Goal: Task Accomplishment & Management: Manage account settings

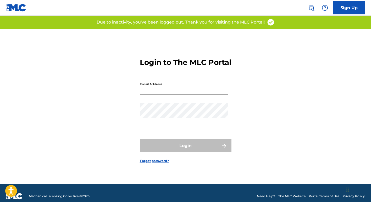
click at [168, 93] on input "Email Address" at bounding box center [184, 87] width 88 height 15
type input "[EMAIL_ADDRESS][DOMAIN_NAME]"
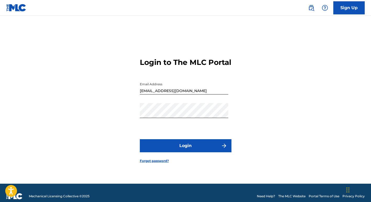
click at [178, 148] on button "Login" at bounding box center [186, 145] width 92 height 13
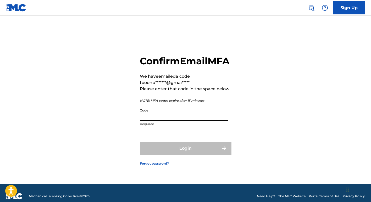
click at [169, 119] on input "Code" at bounding box center [184, 113] width 88 height 15
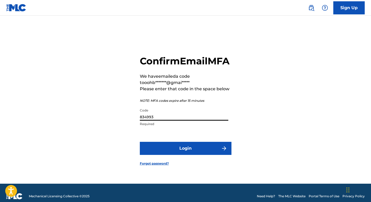
type input "834993"
click at [175, 153] on button "Login" at bounding box center [186, 148] width 92 height 13
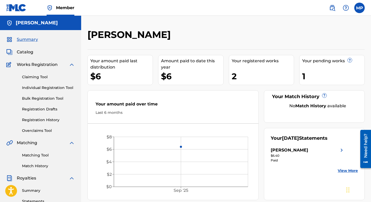
click at [358, 8] on label at bounding box center [359, 8] width 10 height 10
click at [359, 8] on input "MP [PERSON_NAME] [EMAIL_ADDRESS][DOMAIN_NAME] Notification Preferences Profile …" at bounding box center [359, 8] width 0 height 0
click at [43, 119] on link "Registration History" at bounding box center [48, 119] width 53 height 5
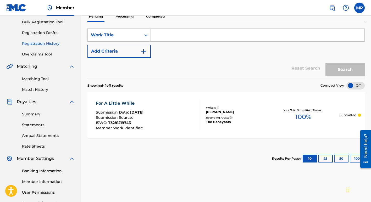
scroll to position [78, 0]
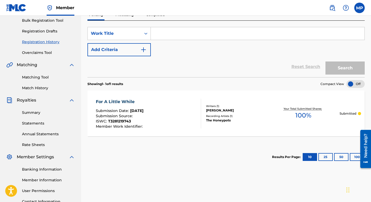
click at [119, 101] on div "For A Little While" at bounding box center [120, 102] width 48 height 6
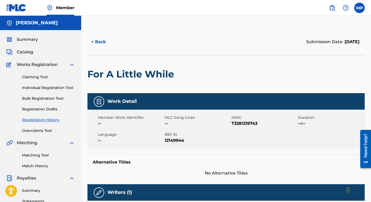
click at [31, 120] on link "Registration History" at bounding box center [48, 119] width 53 height 5
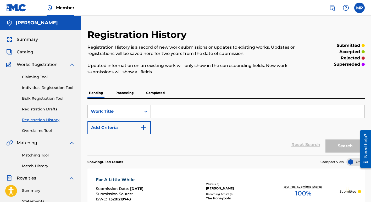
click at [154, 93] on p "Completed" at bounding box center [155, 92] width 22 height 11
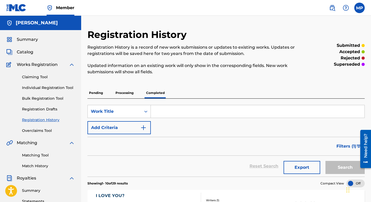
click at [24, 50] on span "Catalog" at bounding box center [25, 52] width 16 height 6
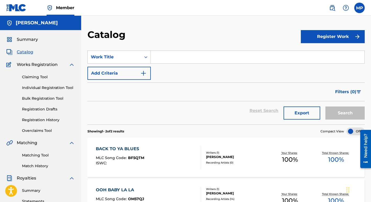
click at [111, 148] on div "BACK TO YA BLUES" at bounding box center [120, 149] width 48 height 6
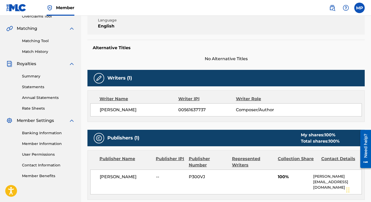
scroll to position [114, 0]
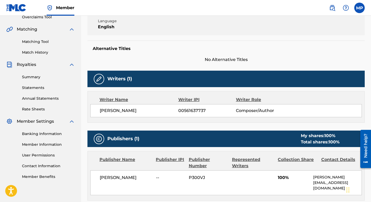
click at [197, 161] on div "Publisher Number" at bounding box center [208, 162] width 39 height 13
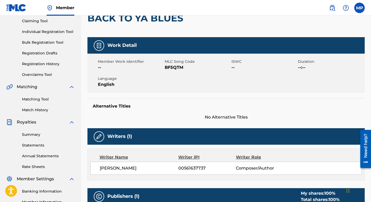
scroll to position [0, 0]
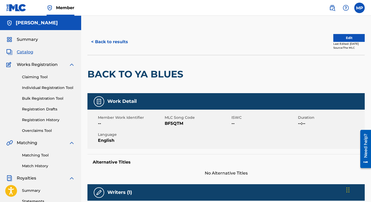
click at [348, 39] on button "Edit" at bounding box center [348, 38] width 31 height 8
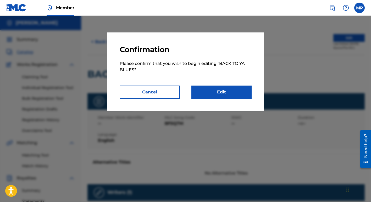
click at [221, 90] on link "Edit" at bounding box center [221, 92] width 60 height 13
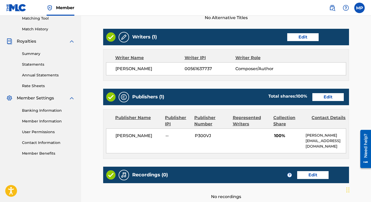
scroll to position [139, 0]
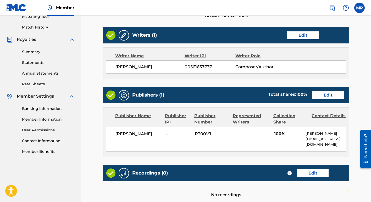
click at [202, 117] on div "Publisher Number" at bounding box center [211, 119] width 35 height 13
click at [327, 95] on link "Edit" at bounding box center [327, 95] width 31 height 8
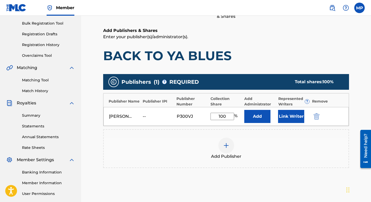
scroll to position [76, 0]
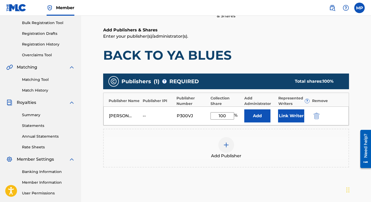
click at [145, 115] on div "--" at bounding box center [155, 116] width 24 height 6
click at [358, 8] on label at bounding box center [359, 8] width 10 height 10
click at [359, 8] on input "MP [PERSON_NAME] [EMAIL_ADDRESS][DOMAIN_NAME] Notification Preferences Profile …" at bounding box center [359, 8] width 0 height 0
